Goal: Find specific page/section: Find specific page/section

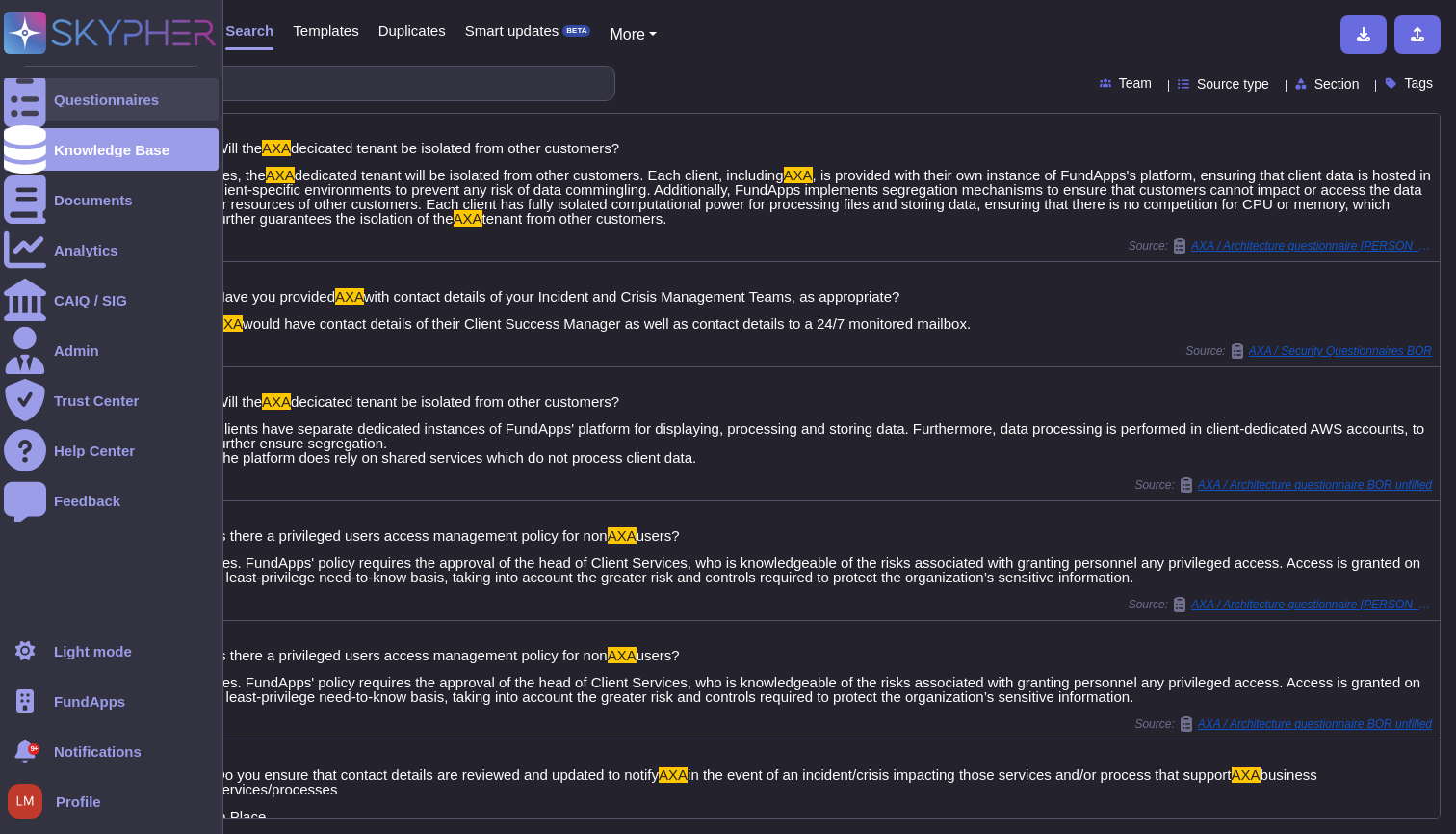
click at [39, 112] on div at bounding box center [25, 99] width 43 height 43
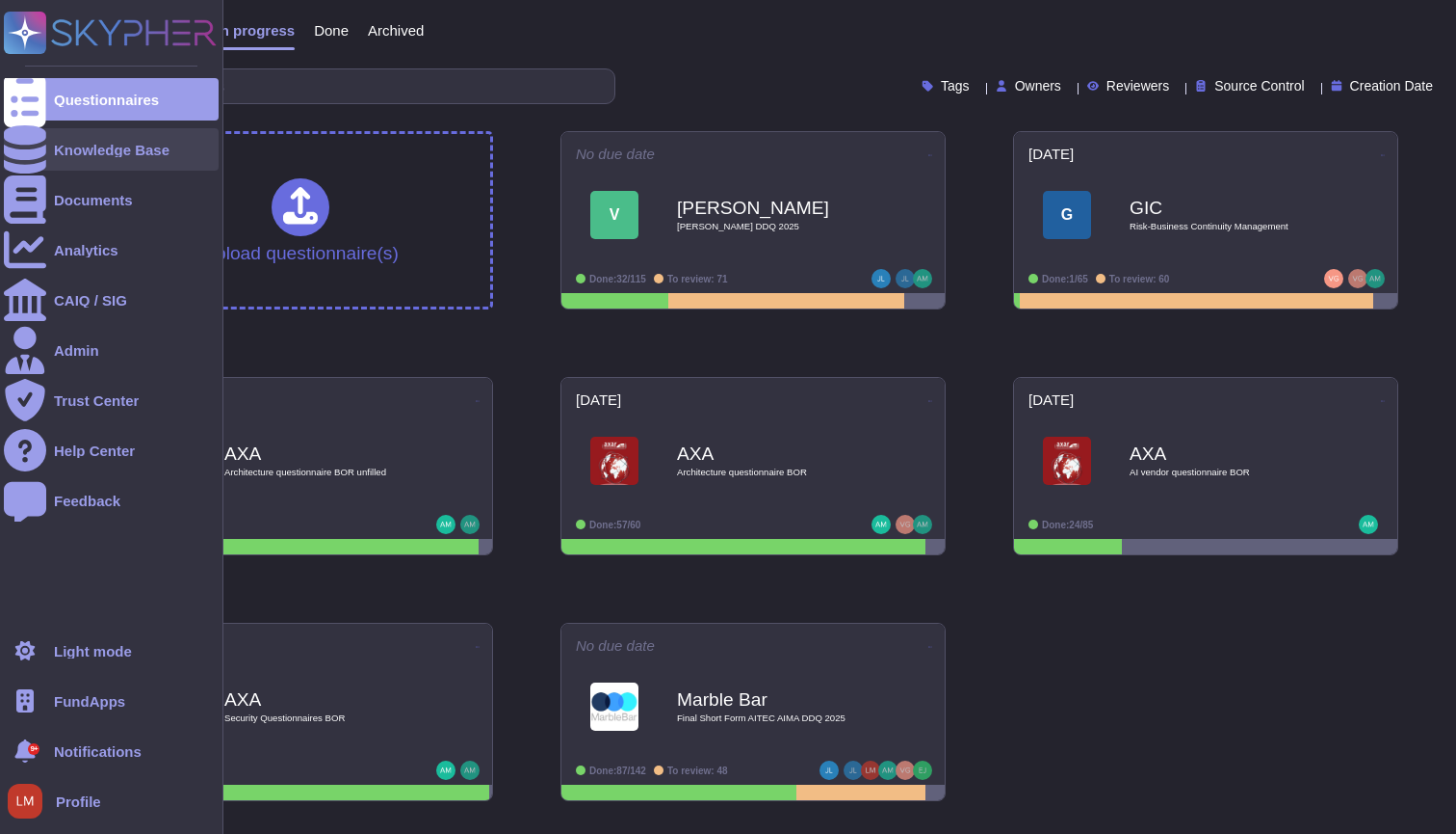
click at [83, 167] on div "Knowledge Base" at bounding box center [111, 150] width 215 height 43
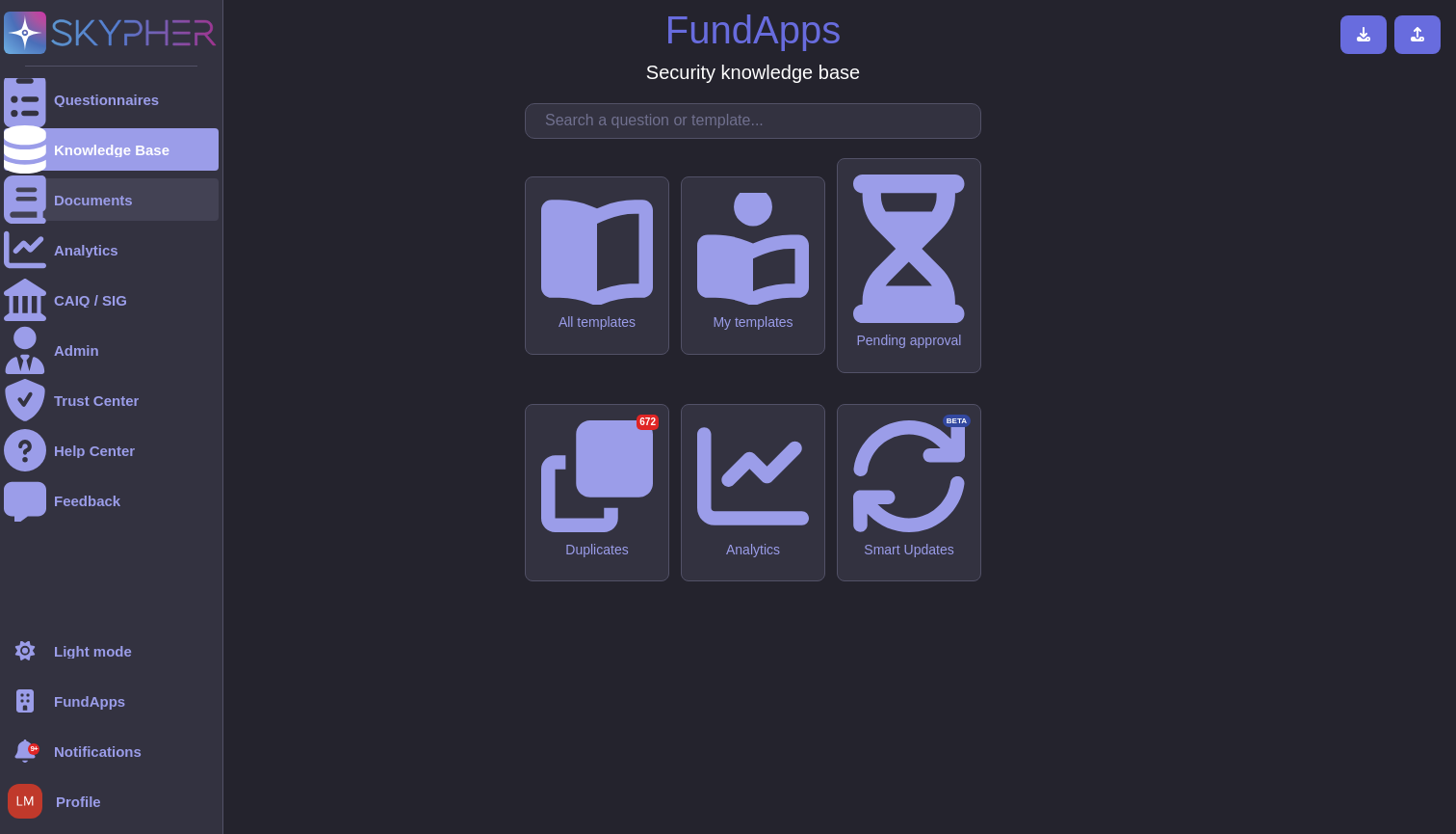
click at [80, 199] on div "Documents" at bounding box center [92, 199] width 79 height 15
